Goal: Information Seeking & Learning: Check status

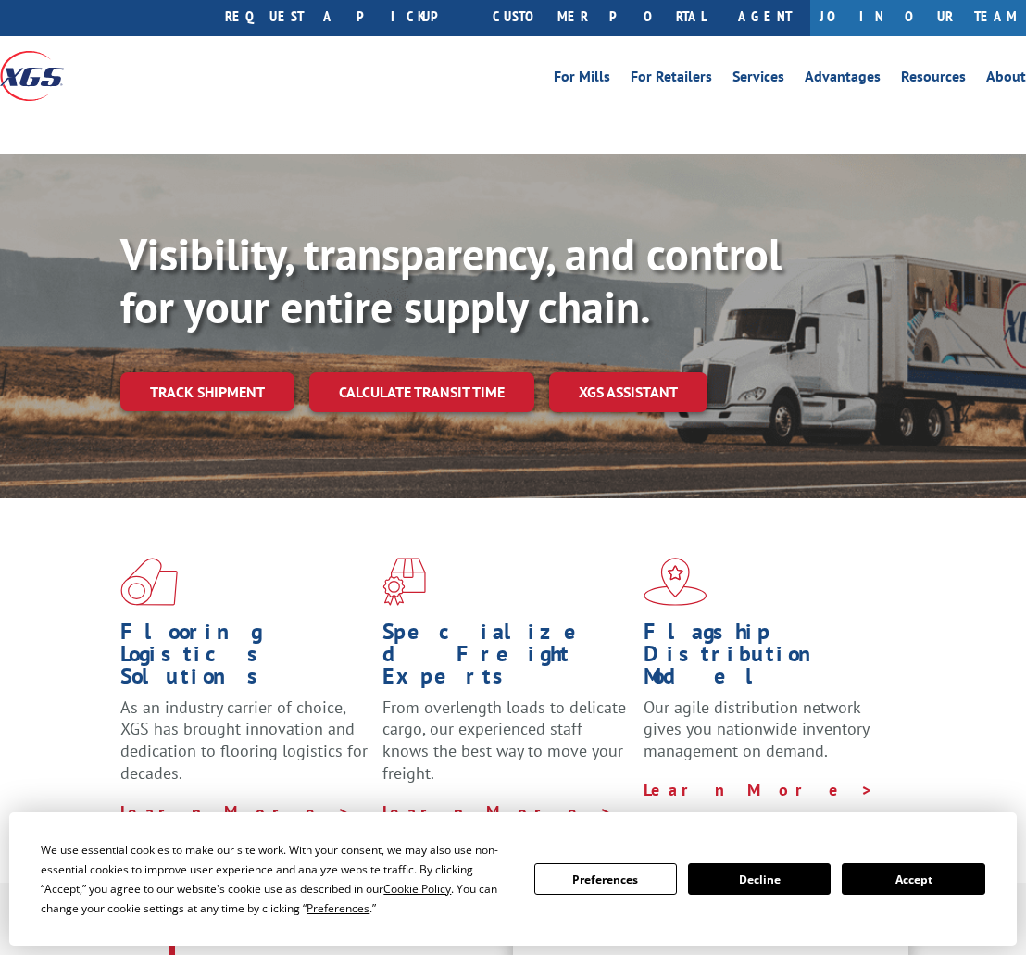
scroll to position [44, 0]
click at [864, 804] on button "Accept" at bounding box center [913, 878] width 143 height 31
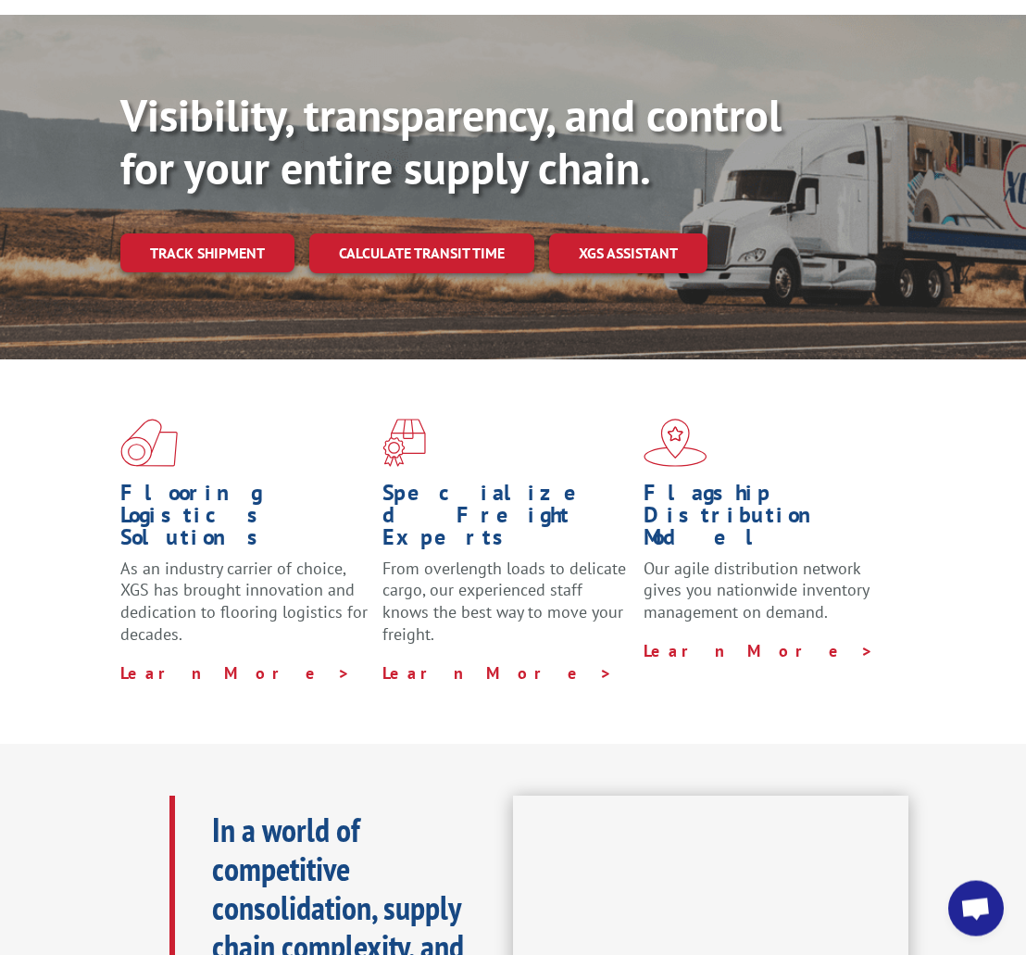
scroll to position [182, 0]
click at [211, 233] on link "Track shipment" at bounding box center [207, 252] width 174 height 39
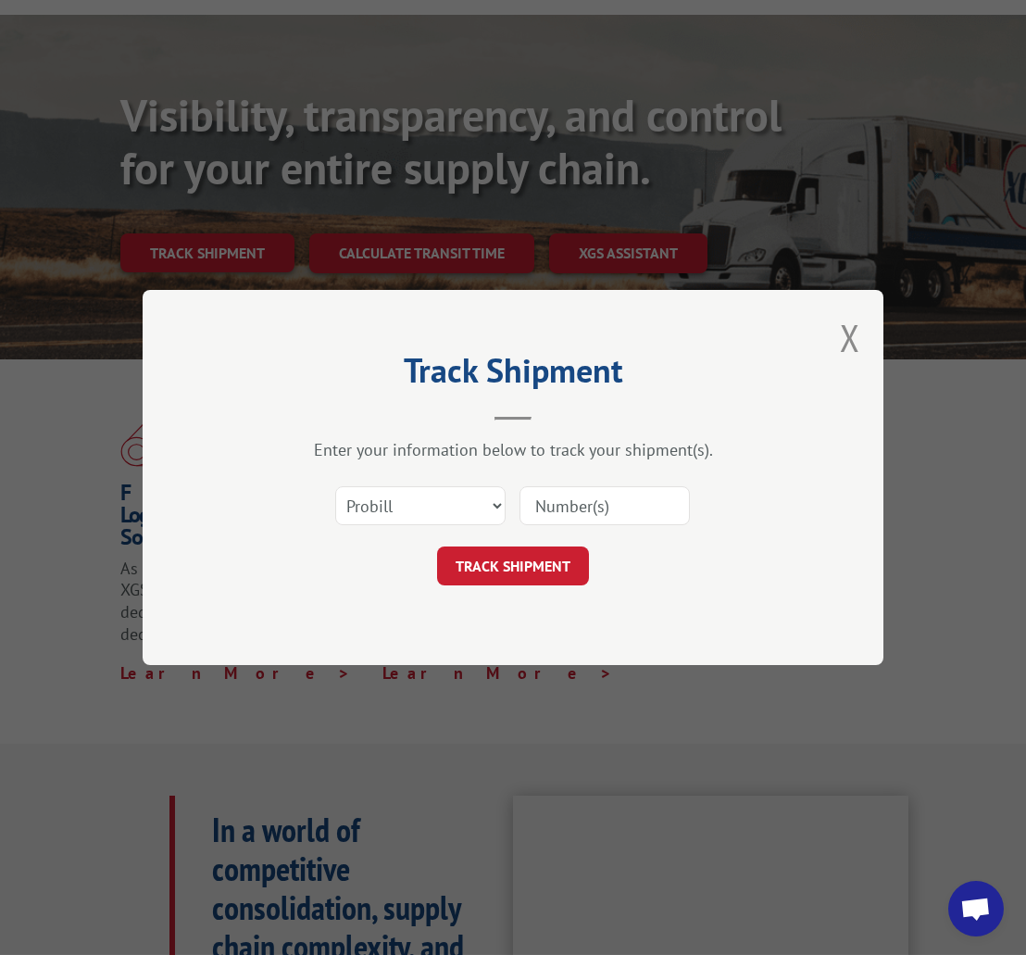
click at [644, 525] on input at bounding box center [605, 505] width 170 height 39
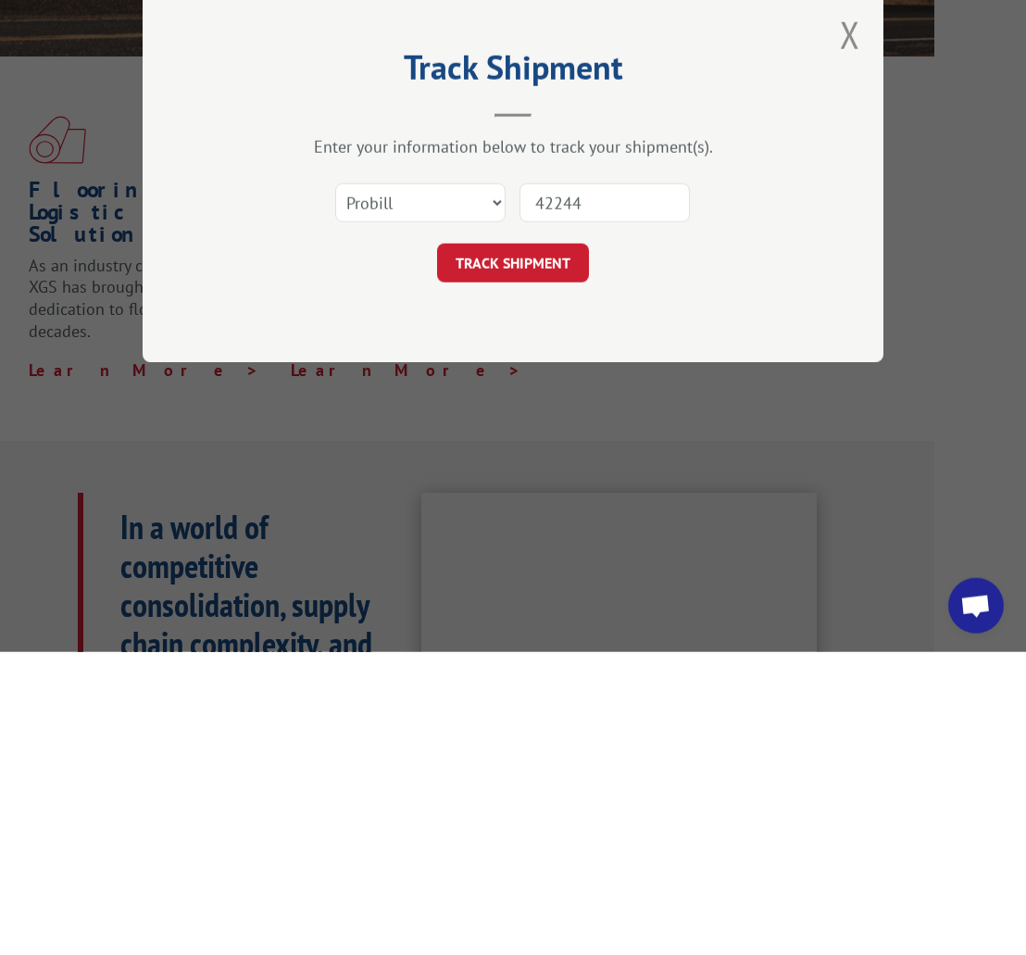
type input "422445"
click at [542, 547] on button "TRACK SHIPMENT" at bounding box center [513, 566] width 152 height 39
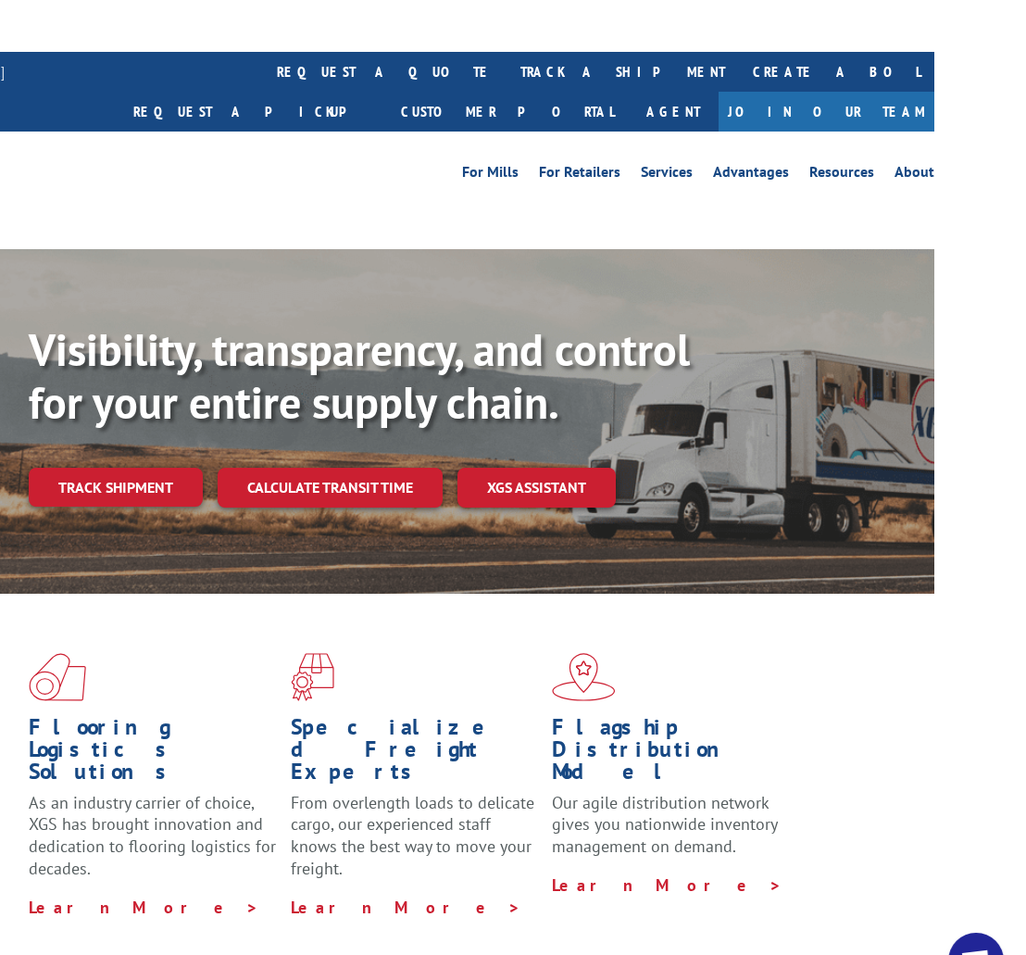
scroll to position [0, 92]
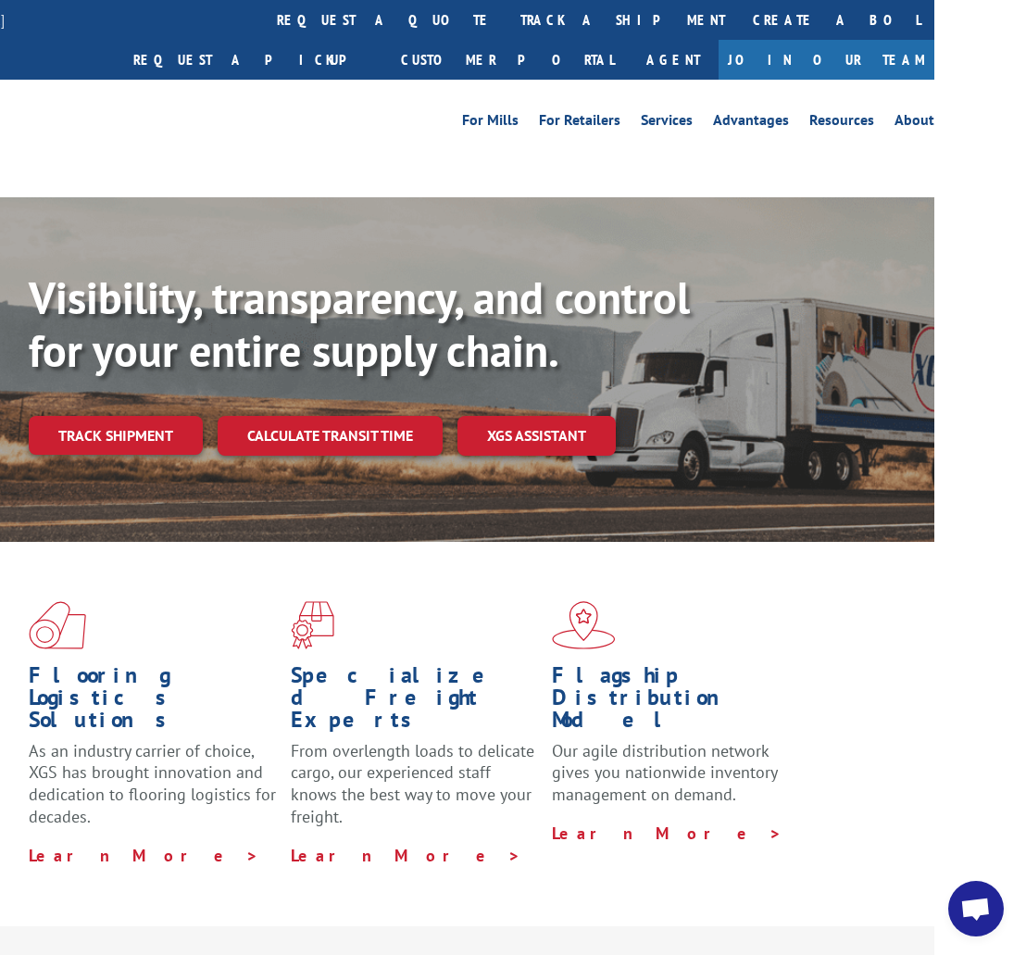
click at [108, 416] on link "Track shipment" at bounding box center [116, 435] width 174 height 39
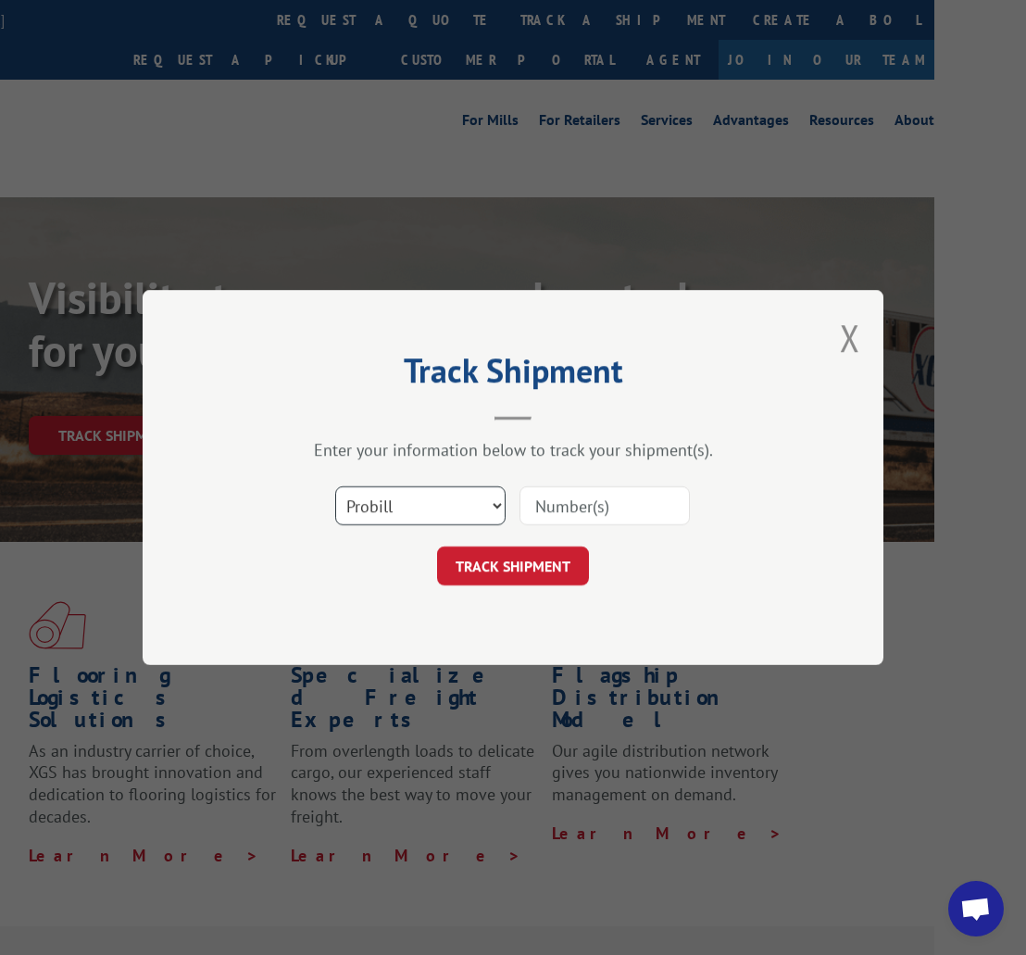
click at [433, 508] on select "Select category... Probill BOL PO" at bounding box center [420, 505] width 170 height 39
select select "bol"
click at [640, 518] on input at bounding box center [605, 505] width 170 height 39
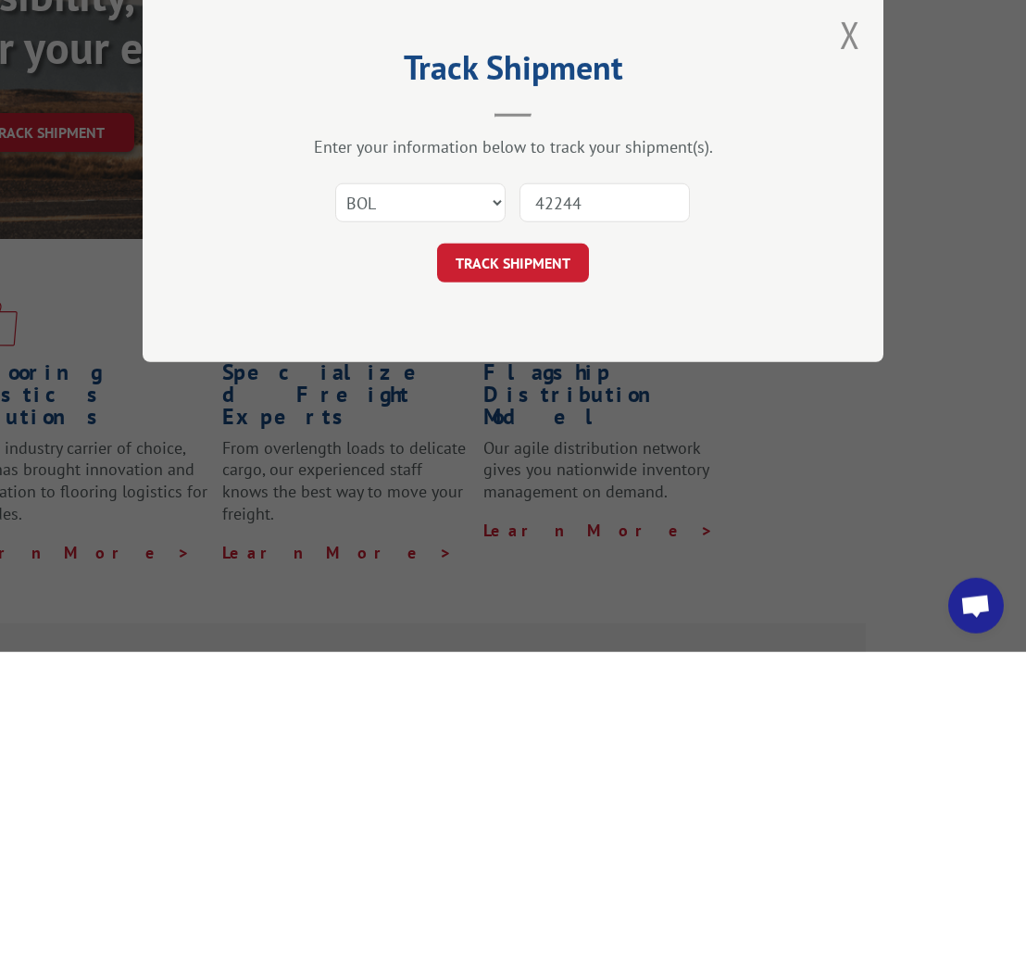
type input "422445"
click at [541, 547] on button "TRACK SHIPMENT" at bounding box center [513, 566] width 152 height 39
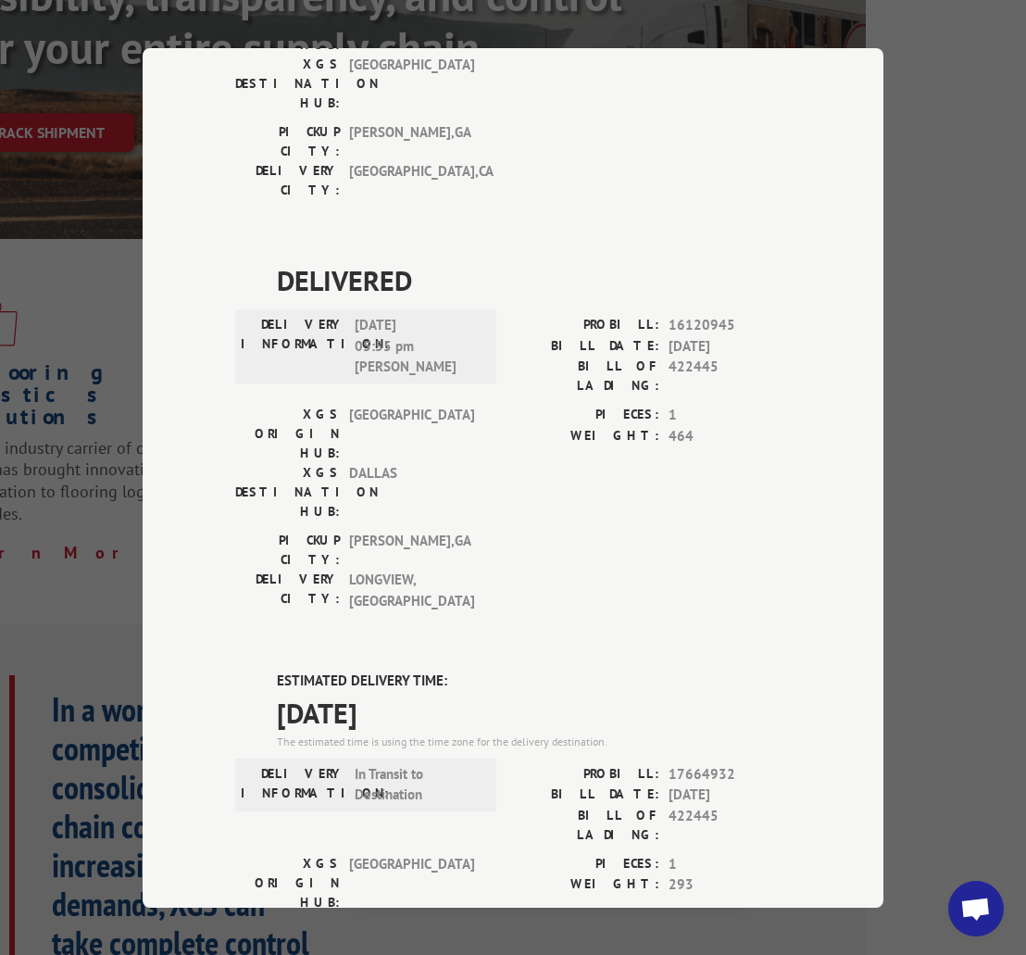
scroll to position [757, 0]
